Goal: Task Accomplishment & Management: Complete application form

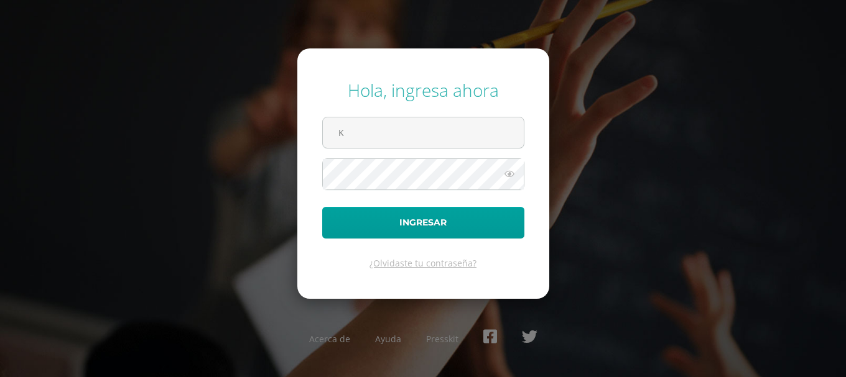
type input "krodriguez@osoriosandoval.edu.gt"
click at [509, 178] on icon at bounding box center [509, 174] width 16 height 15
click at [322, 207] on button "Ingresar" at bounding box center [423, 223] width 202 height 32
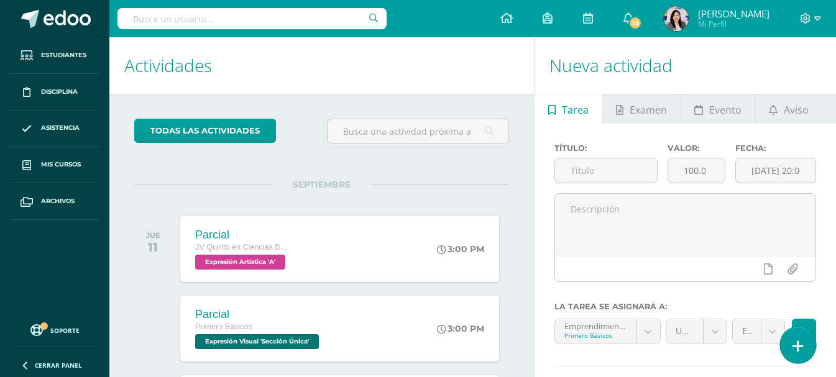
click at [790, 345] on link at bounding box center [797, 345] width 35 height 36
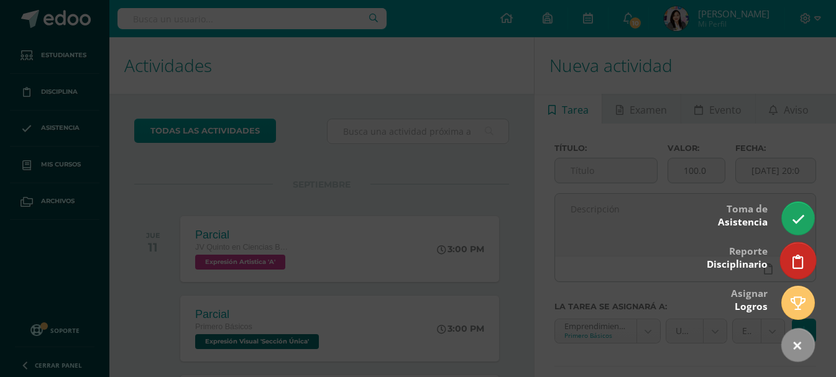
click at [810, 256] on link at bounding box center [797, 261] width 35 height 36
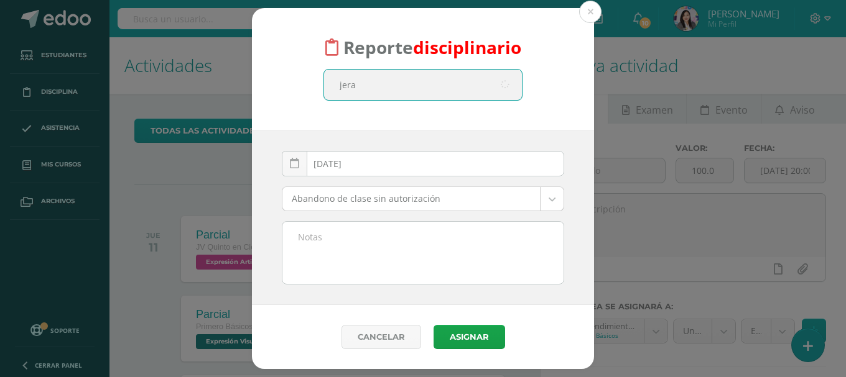
type input "jeral"
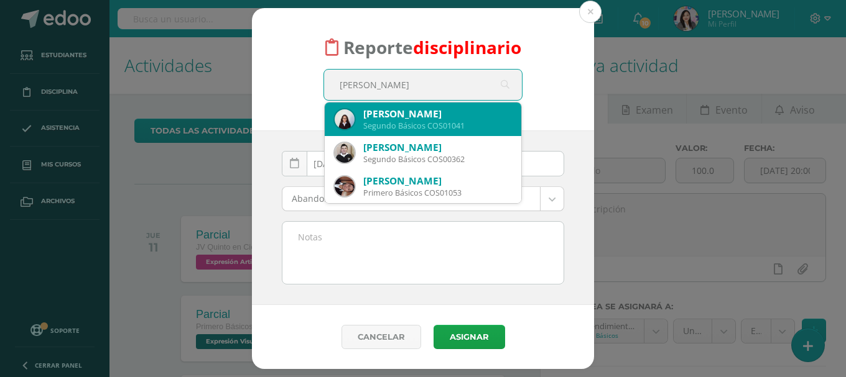
click at [414, 127] on div "Segundo Básicos COS01041" at bounding box center [437, 126] width 148 height 11
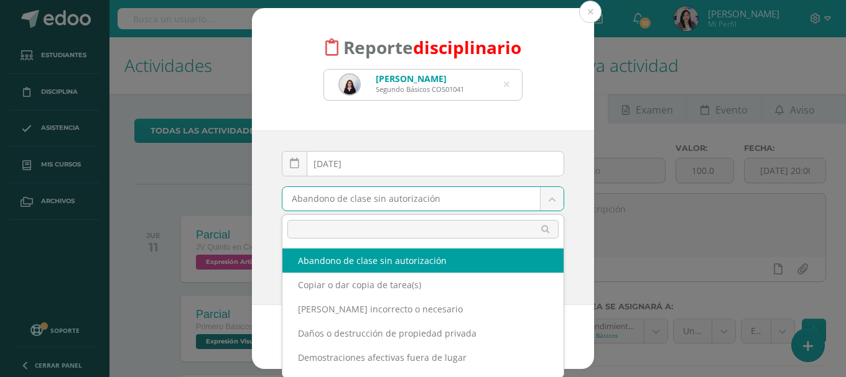
click at [549, 200] on body "Reporte disciplinario Keily Jeraldine Aceituno Gonzalez Segundo Básicos COS0104…" at bounding box center [423, 188] width 846 height 377
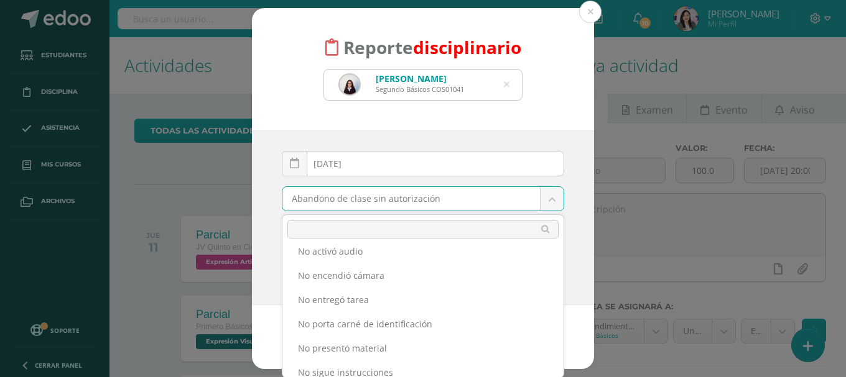
scroll to position [249, 0]
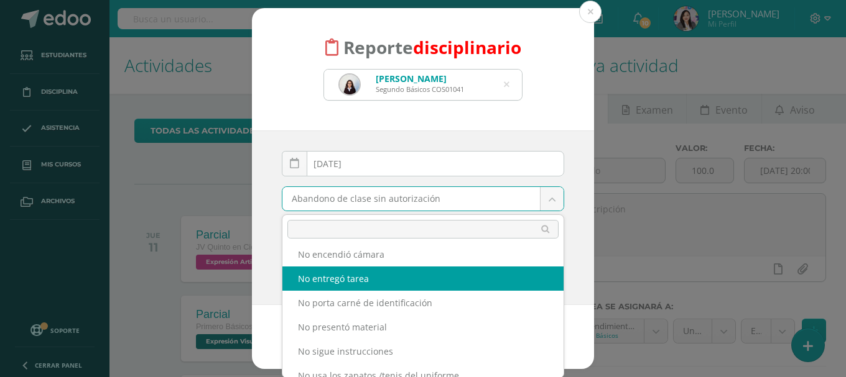
select select "14"
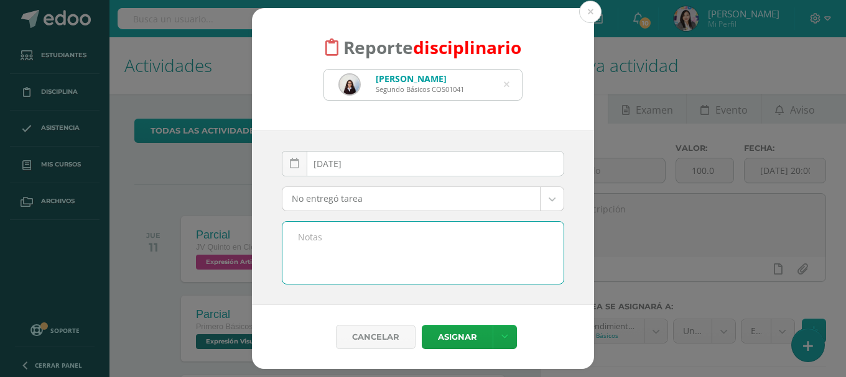
click at [335, 222] on textarea at bounding box center [422, 253] width 281 height 62
drag, startPoint x: 457, startPoint y: 240, endPoint x: 264, endPoint y: 240, distance: 192.8
click at [264, 240] on div "2025-09-11 September, 2025 Mo Tu We Th Fr Sa Su 1 2 3 4 5 6 7 8 9 10 11 12 13 1…" at bounding box center [423, 218] width 342 height 175
type textarea "No hizo guía 3 de artes visuales."
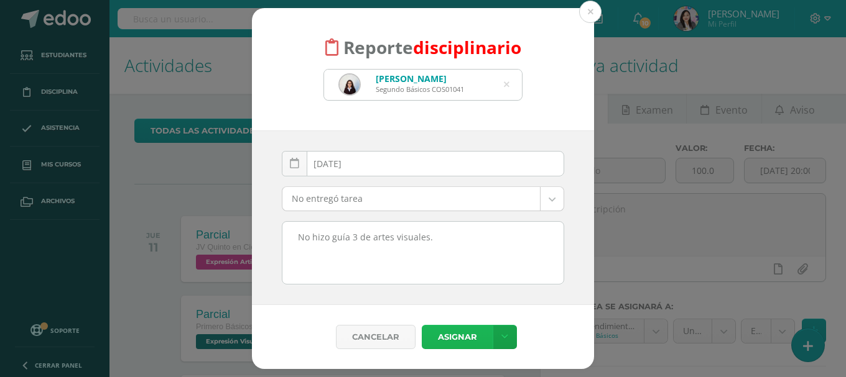
click at [441, 338] on button "Asignar" at bounding box center [457, 337] width 71 height 24
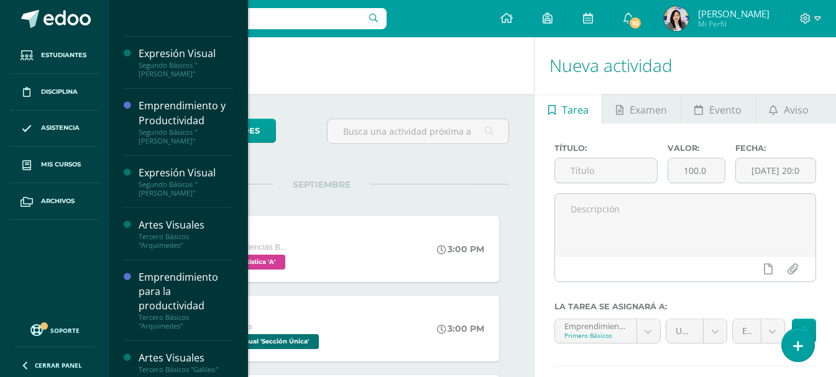
scroll to position [311, 0]
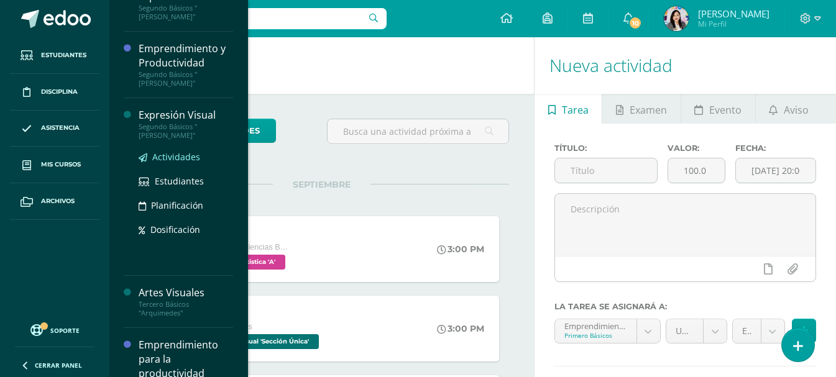
click at [175, 151] on span "Actividades" at bounding box center [176, 157] width 48 height 12
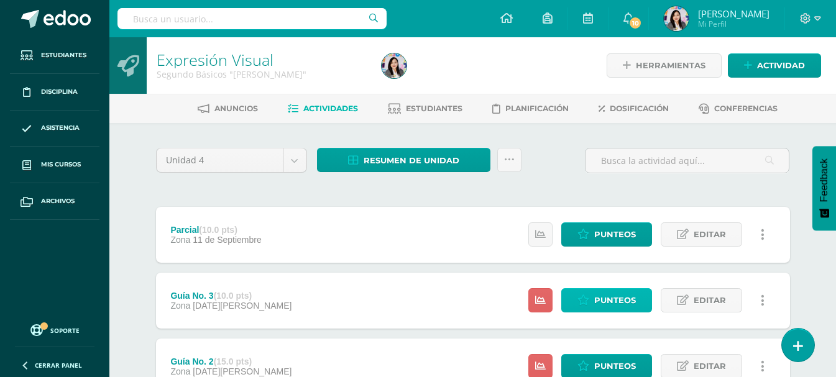
click at [586, 300] on icon at bounding box center [584, 300] width 12 height 11
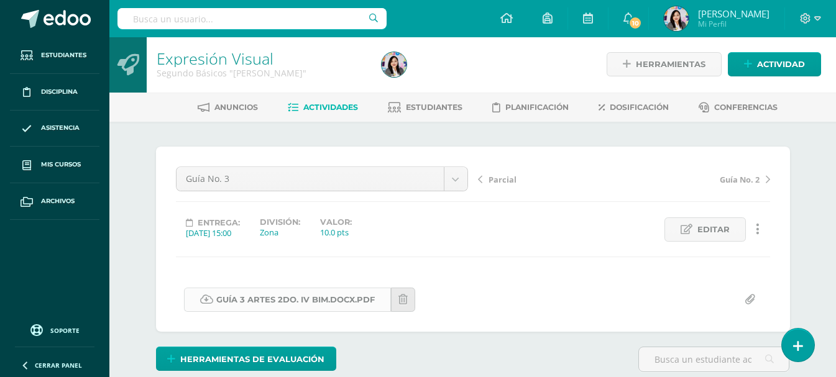
click at [358, 300] on link "GUÍA 3 ARTES 2DO. IV BIM.docx.pdf" at bounding box center [287, 300] width 207 height 24
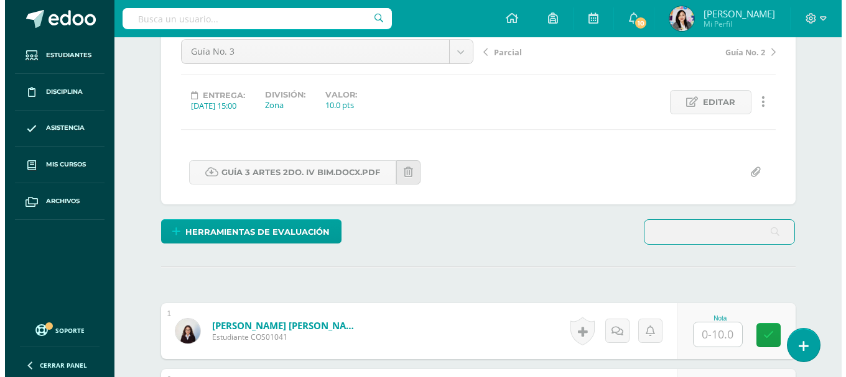
scroll to position [129, 0]
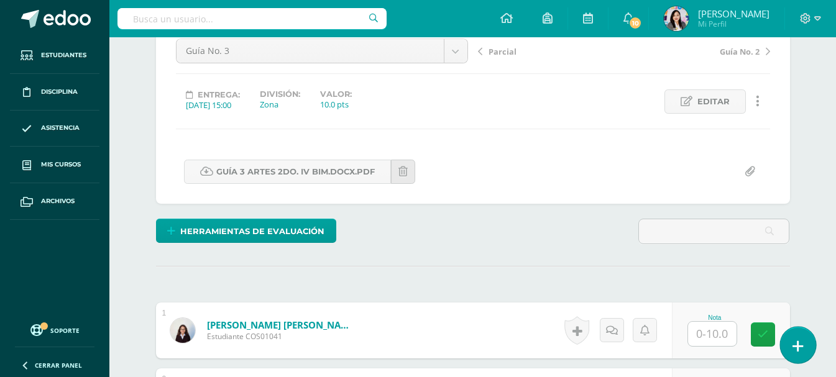
click at [800, 346] on icon at bounding box center [798, 347] width 11 height 14
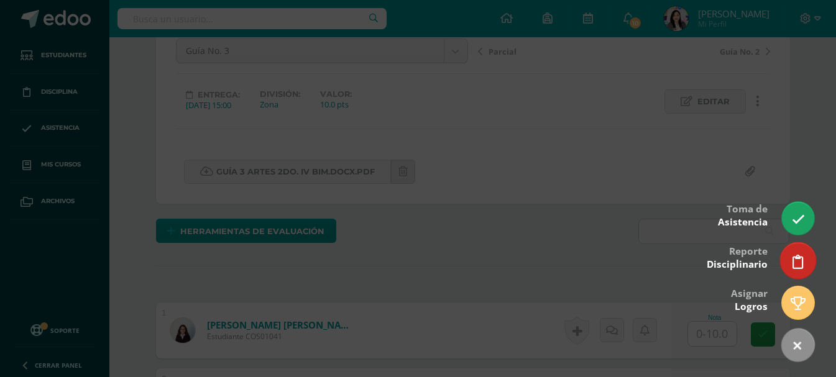
click at [798, 244] on link at bounding box center [797, 261] width 35 height 36
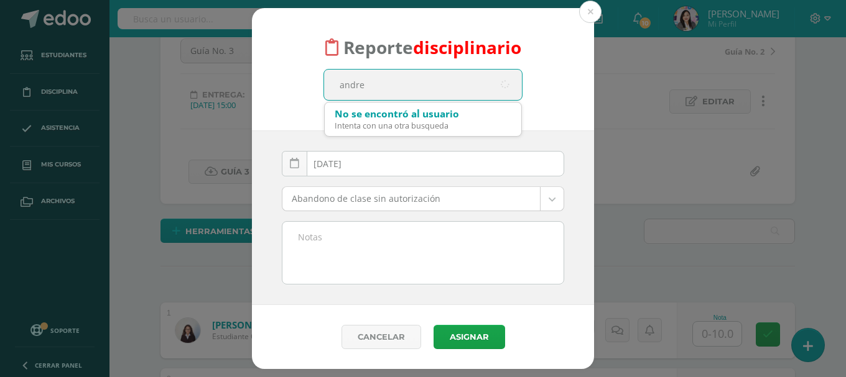
type input "andres"
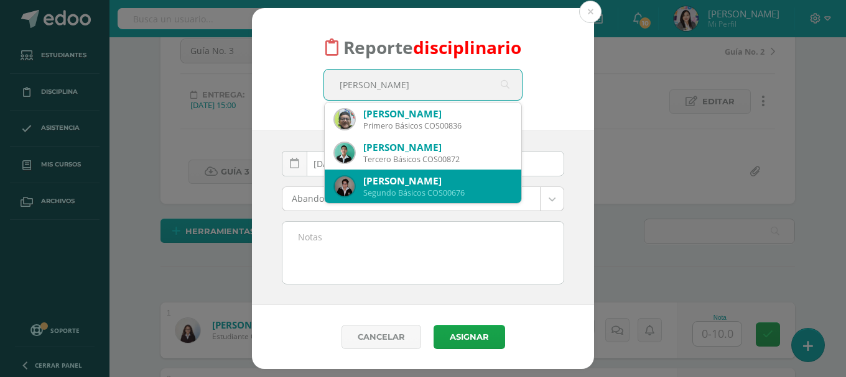
click at [423, 185] on div "Andrés Alejandro Coyoy Donis" at bounding box center [437, 181] width 148 height 13
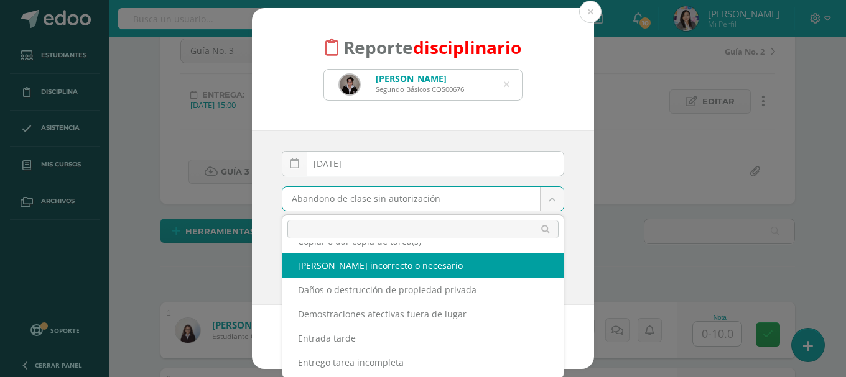
scroll to position [249, 0]
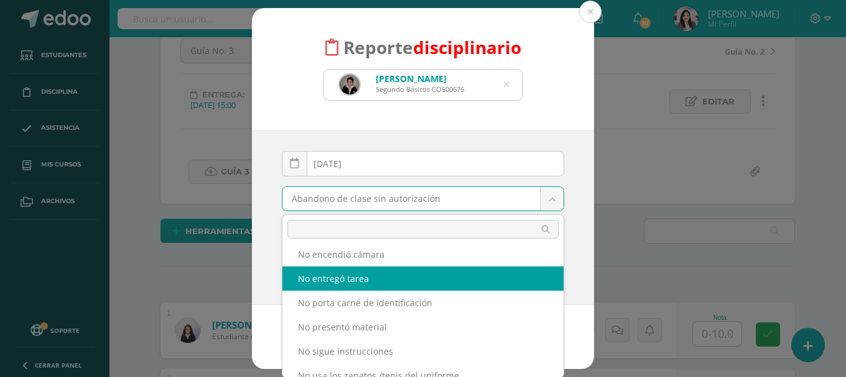
select select "14"
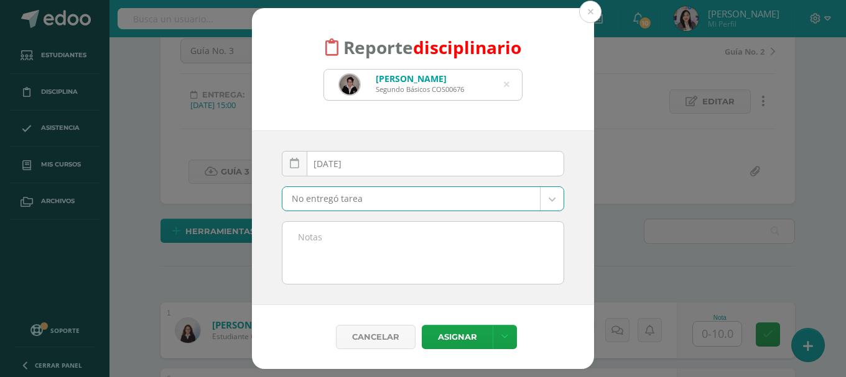
click at [338, 222] on textarea at bounding box center [422, 253] width 281 height 62
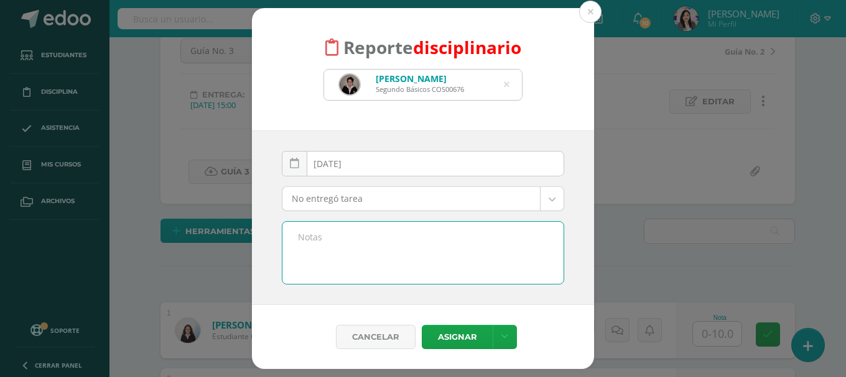
paste textarea "No hizo guía 3 de artes visuales."
type textarea "No hizo guía 3 de artes visuales."
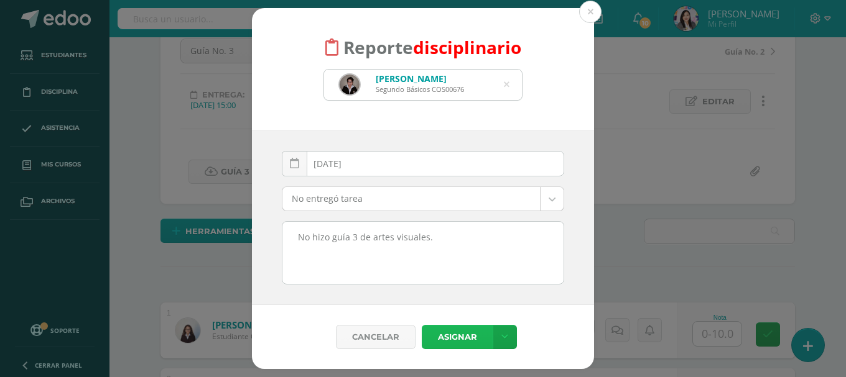
click at [465, 346] on button "Asignar" at bounding box center [457, 337] width 71 height 24
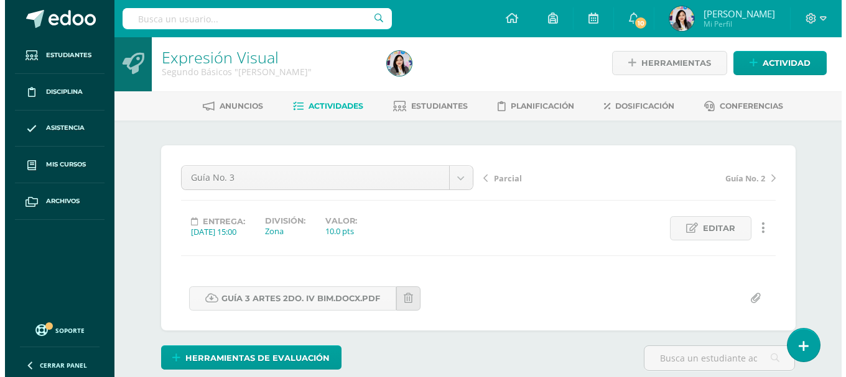
scroll to position [3, 0]
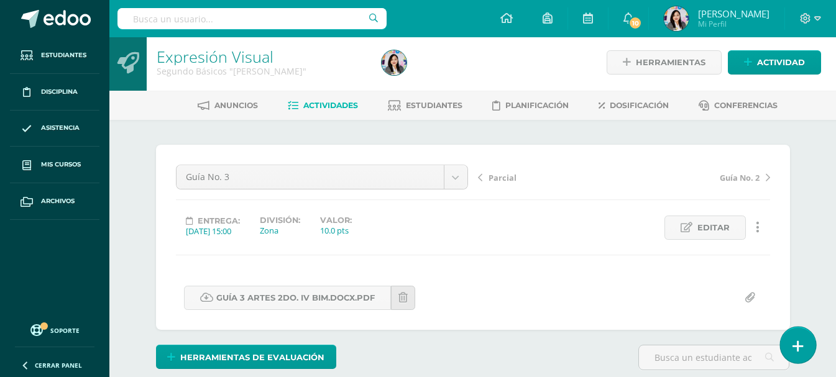
click at [798, 340] on icon at bounding box center [798, 347] width 11 height 14
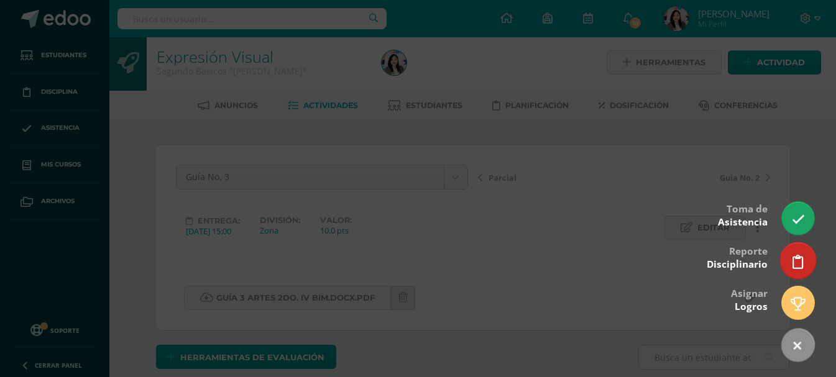
click at [799, 260] on icon at bounding box center [798, 262] width 11 height 14
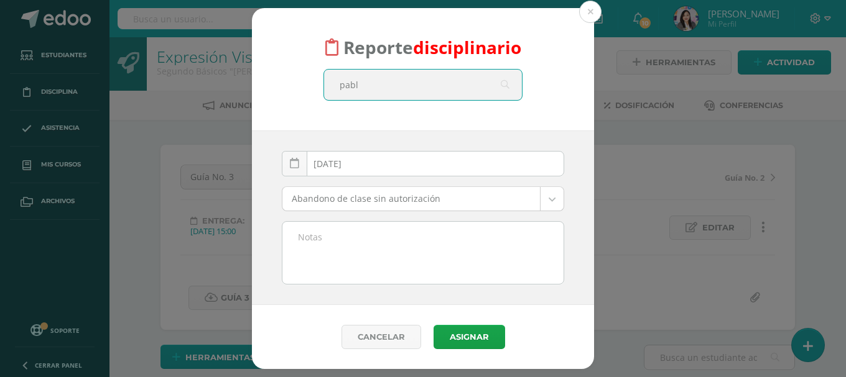
type input "pablo"
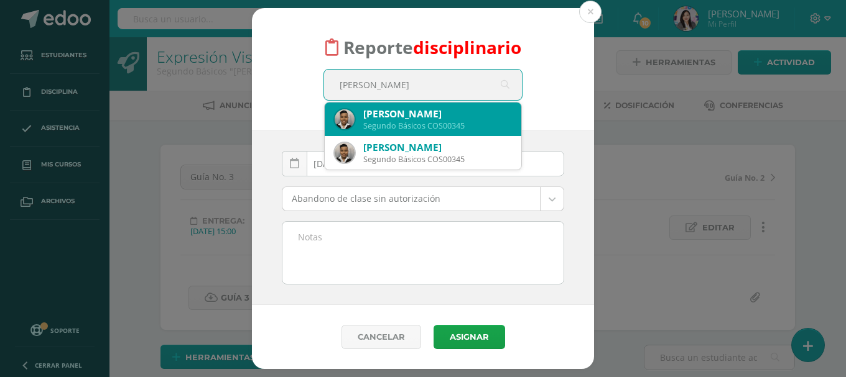
click at [452, 127] on div "Segundo Básicos COS00345" at bounding box center [437, 126] width 148 height 11
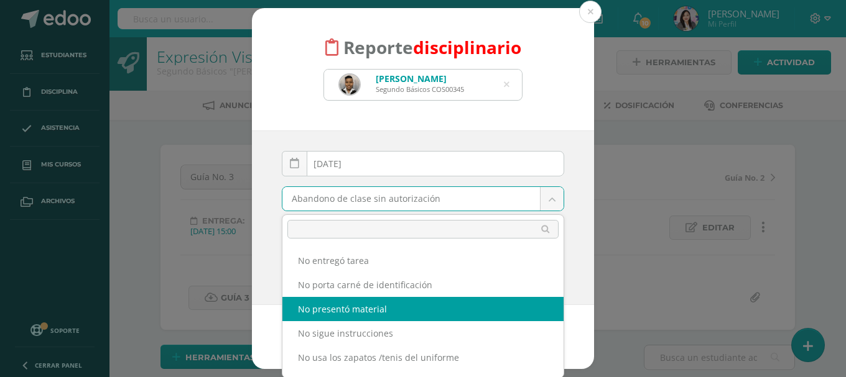
scroll to position [249, 0]
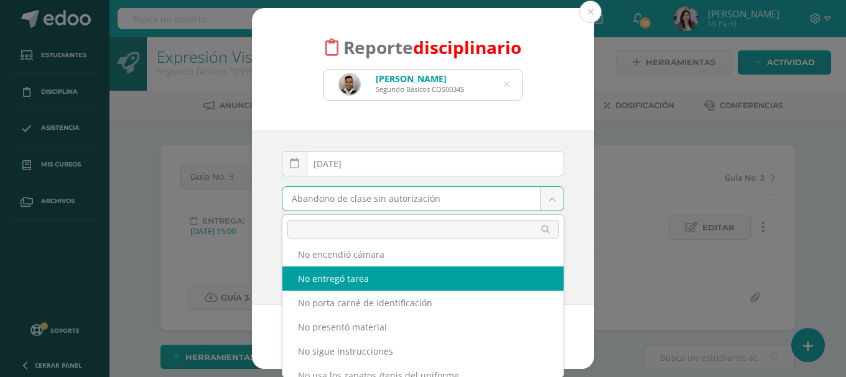
select select "14"
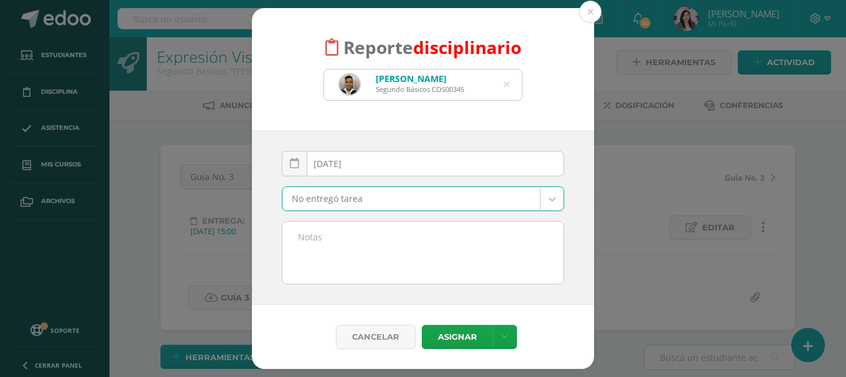
click at [327, 241] on textarea at bounding box center [422, 253] width 281 height 62
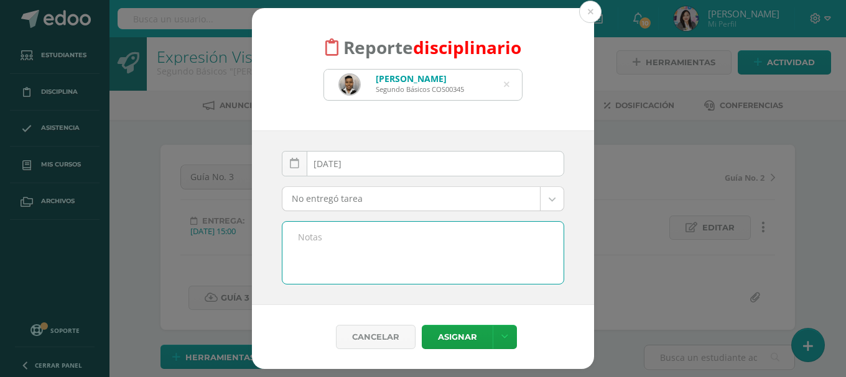
paste textarea "No hizo guía 3 de artes visuales."
type textarea "No hizo guía 3 de artes visuales."
click at [445, 355] on div "Cancelar Asignar Asignar Enviar y notificar Enviar e imprimir" at bounding box center [423, 337] width 342 height 64
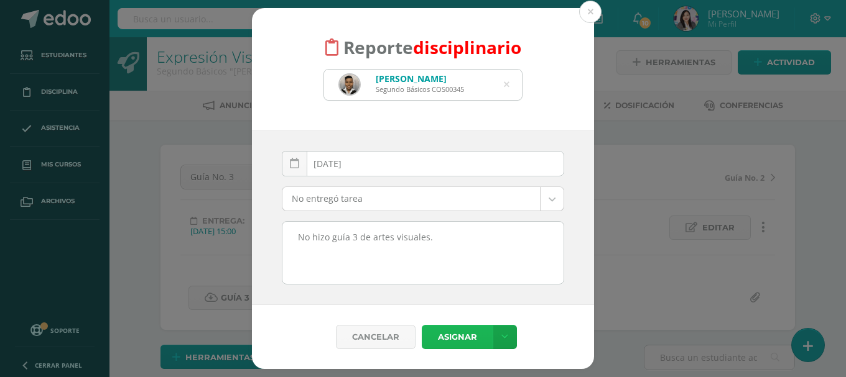
click at [445, 336] on button "Asignar" at bounding box center [457, 337] width 71 height 24
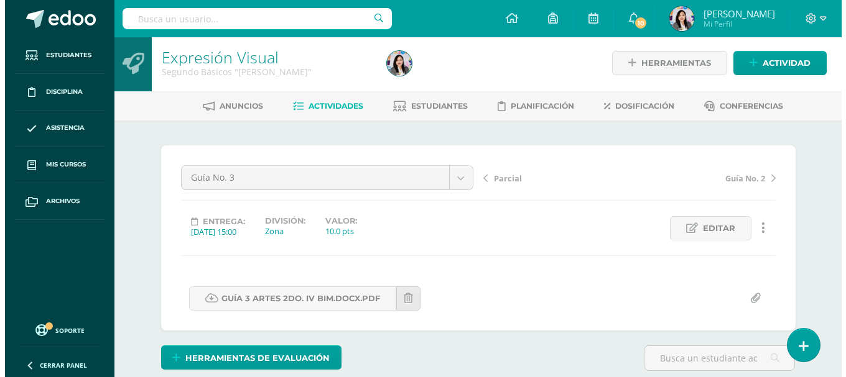
scroll to position [3, 0]
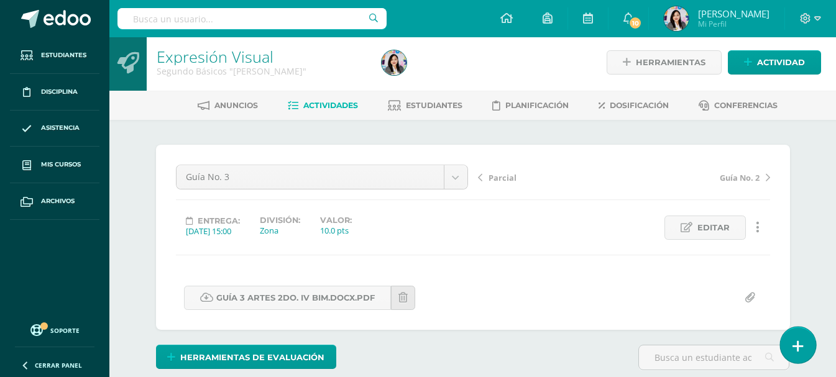
click at [805, 346] on link at bounding box center [797, 345] width 35 height 36
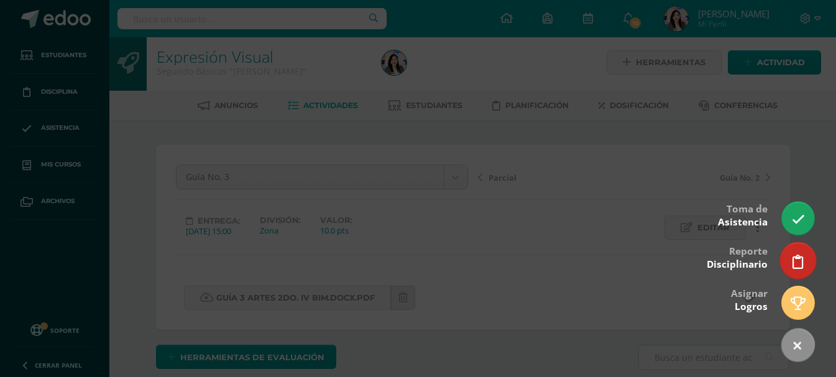
click at [807, 257] on link at bounding box center [797, 261] width 35 height 36
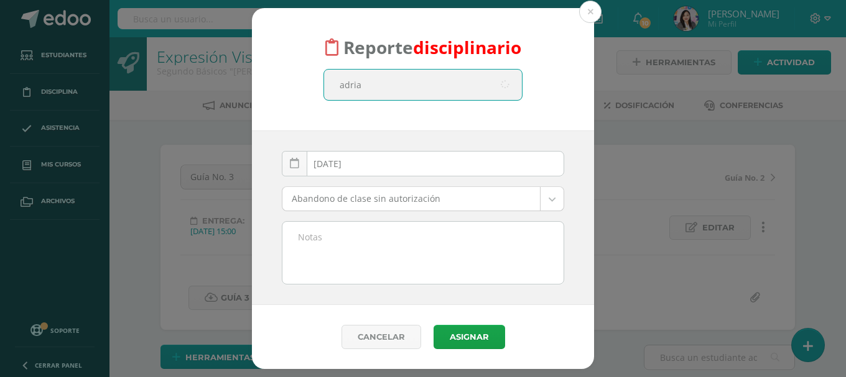
type input "adrian"
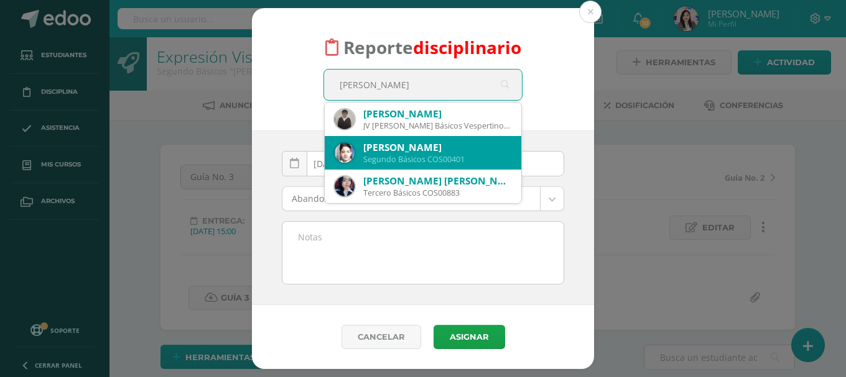
click at [388, 142] on div "Adrian Emmanuel Orozco Arríola" at bounding box center [437, 147] width 148 height 13
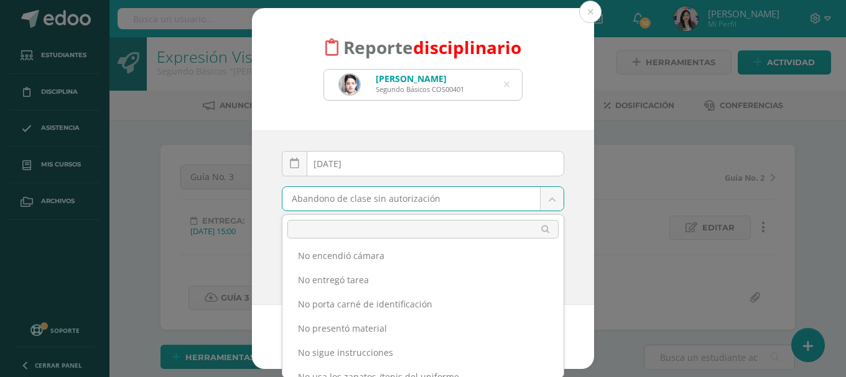
scroll to position [249, 0]
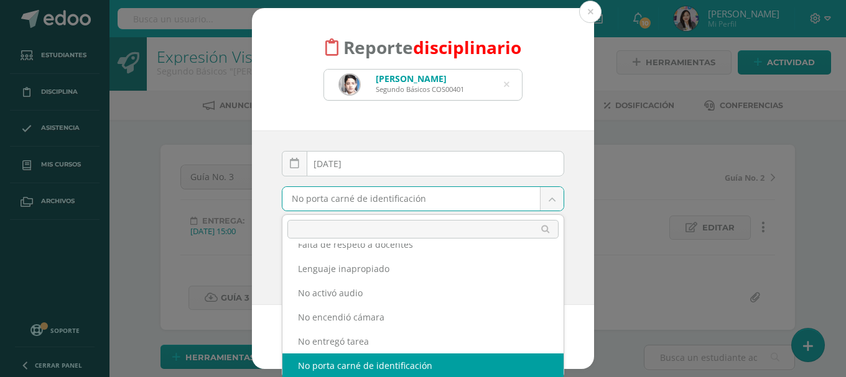
scroll to position [175, 0]
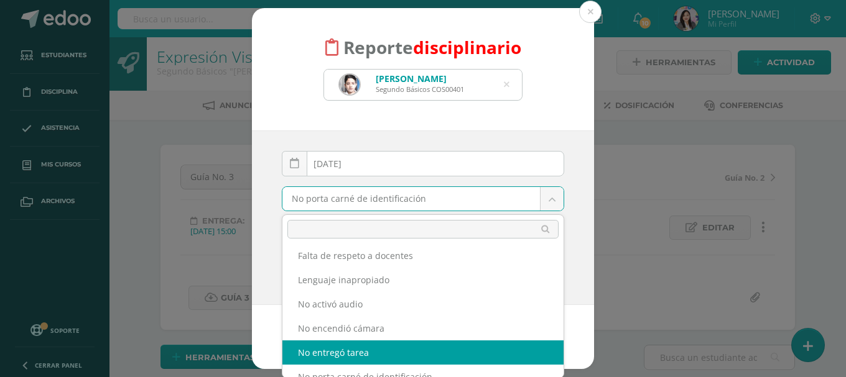
drag, startPoint x: 381, startPoint y: 347, endPoint x: 376, endPoint y: 324, distance: 23.7
select select "14"
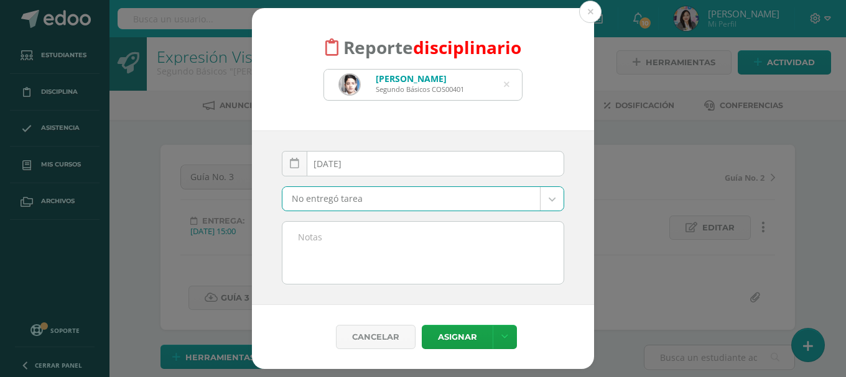
click at [336, 254] on textarea at bounding box center [422, 253] width 281 height 62
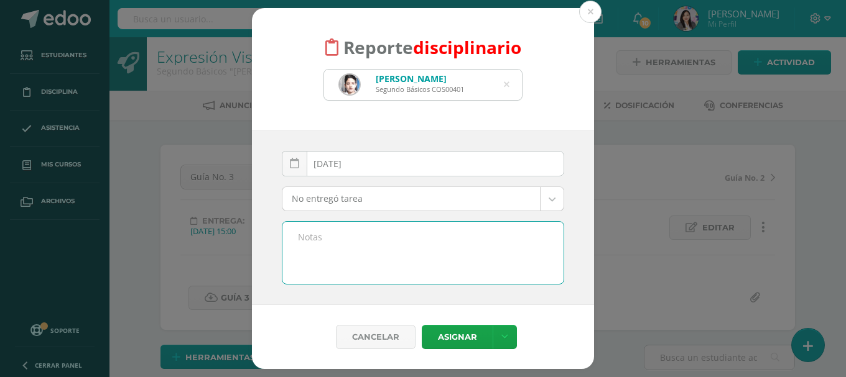
paste textarea "No hizo guía 3 de artes visuales."
type textarea "No hizo guía 3 de artes visuales."
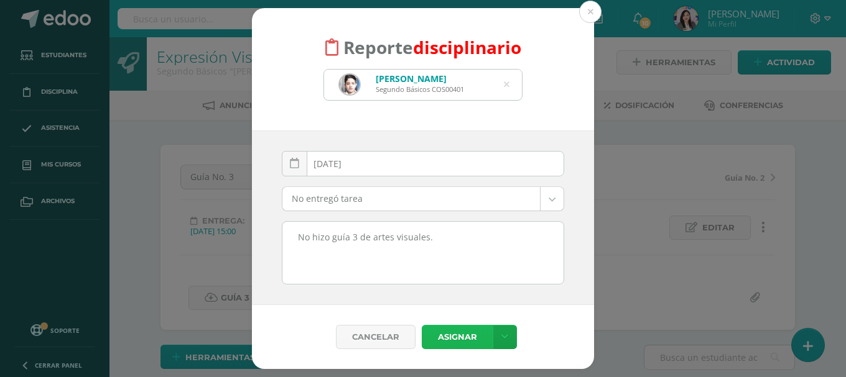
click at [463, 339] on button "Asignar" at bounding box center [457, 337] width 71 height 24
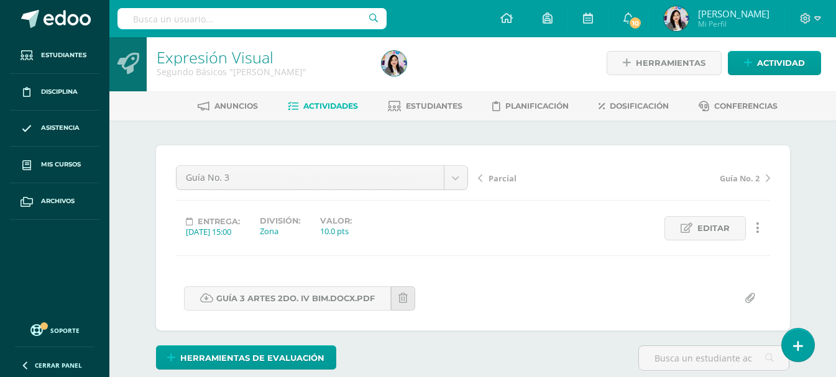
scroll to position [3, 0]
click at [800, 29] on div at bounding box center [810, 18] width 51 height 37
click at [804, 24] on span at bounding box center [810, 19] width 21 height 14
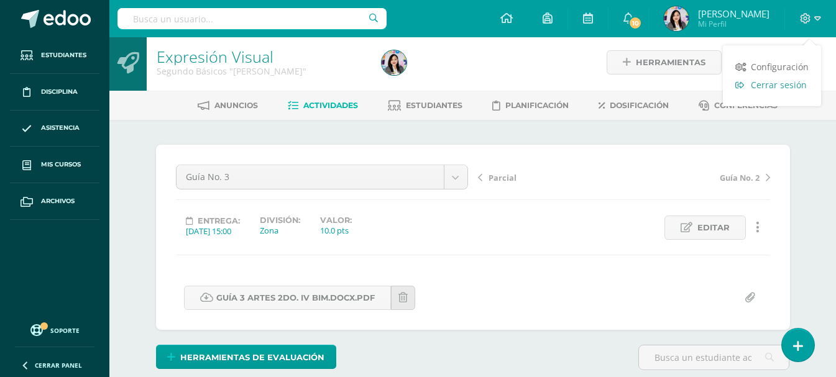
click at [799, 78] on link "Cerrar sesión" at bounding box center [772, 85] width 98 height 18
